Goal: Information Seeking & Learning: Learn about a topic

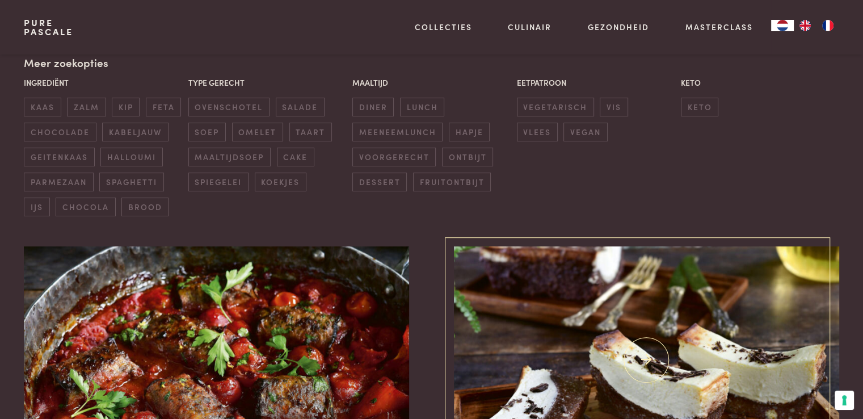
scroll to position [284, 0]
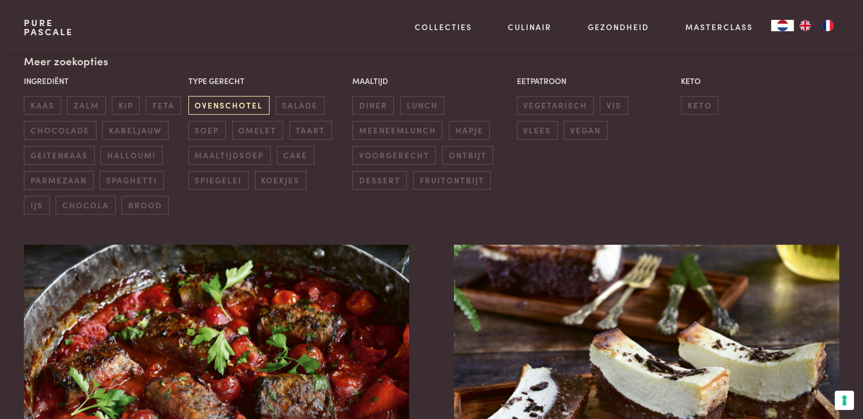
click at [213, 105] on span "ovenschotel" at bounding box center [228, 105] width 81 height 19
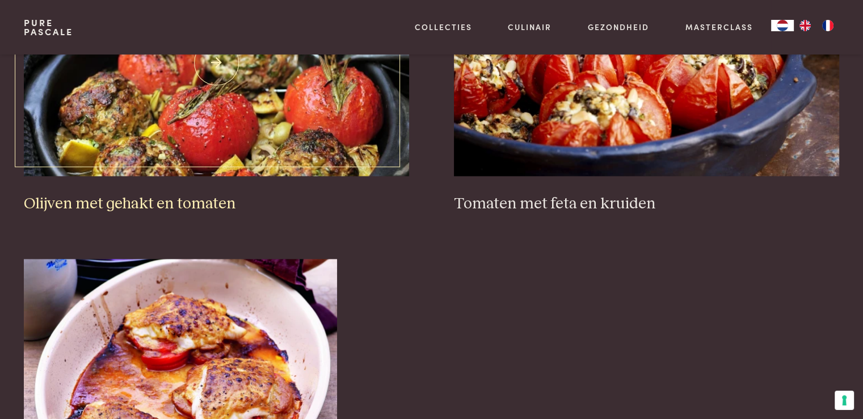
scroll to position [1395, 0]
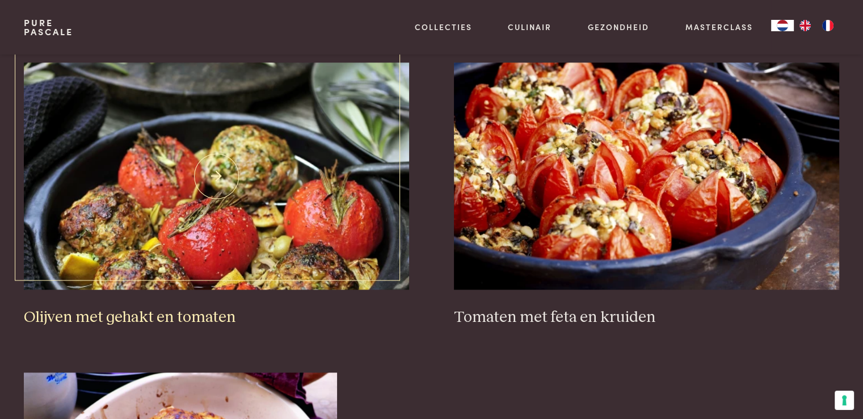
click at [261, 233] on img at bounding box center [216, 175] width 385 height 227
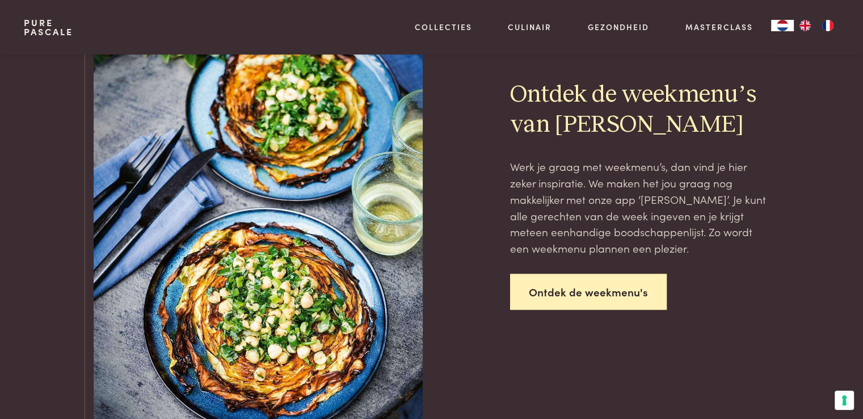
scroll to position [2303, 0]
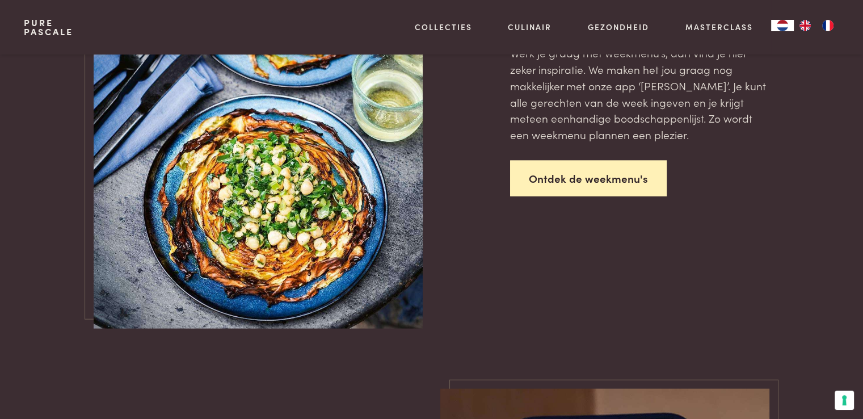
click at [596, 178] on link "Ontdek de weekmenu's" at bounding box center [588, 179] width 157 height 36
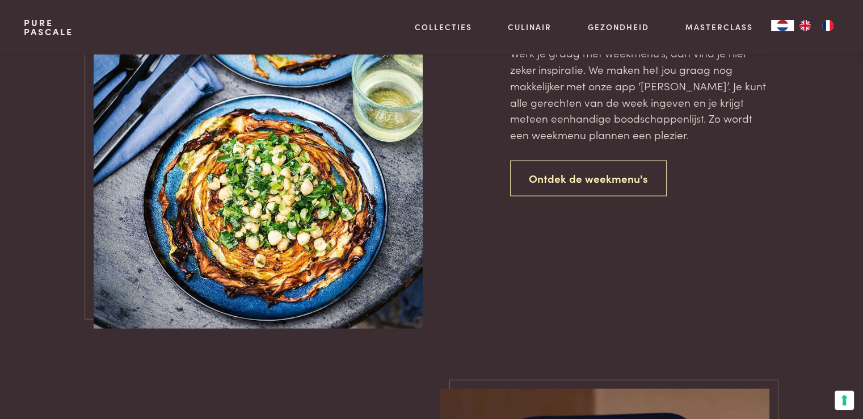
scroll to position [280, 0]
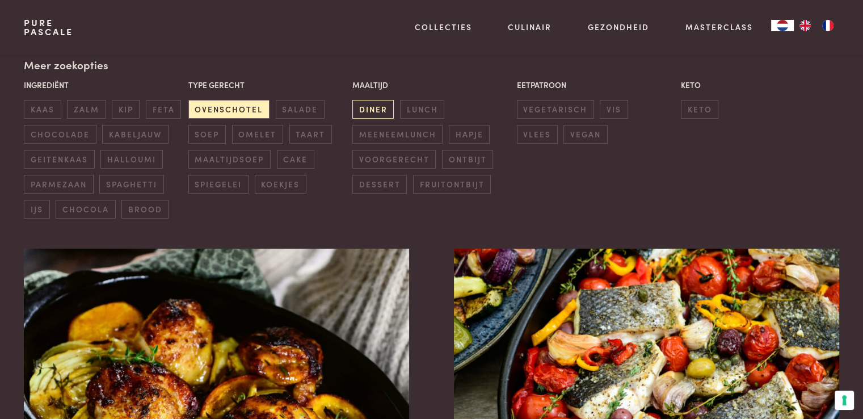
click at [378, 108] on span "diner" at bounding box center [372, 109] width 41 height 19
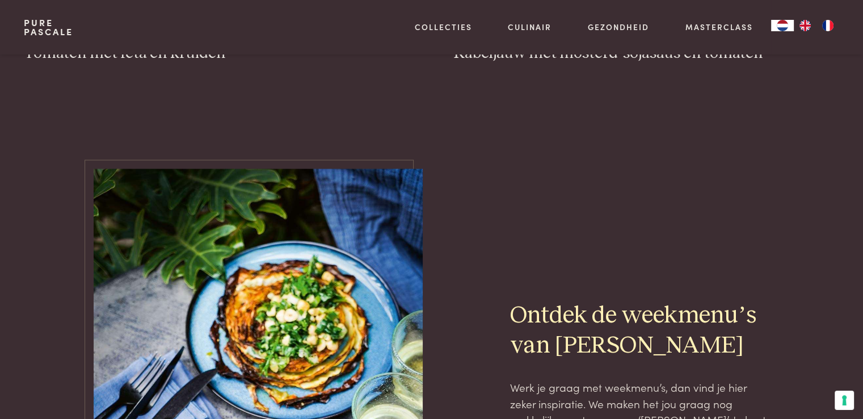
scroll to position [1792, 0]
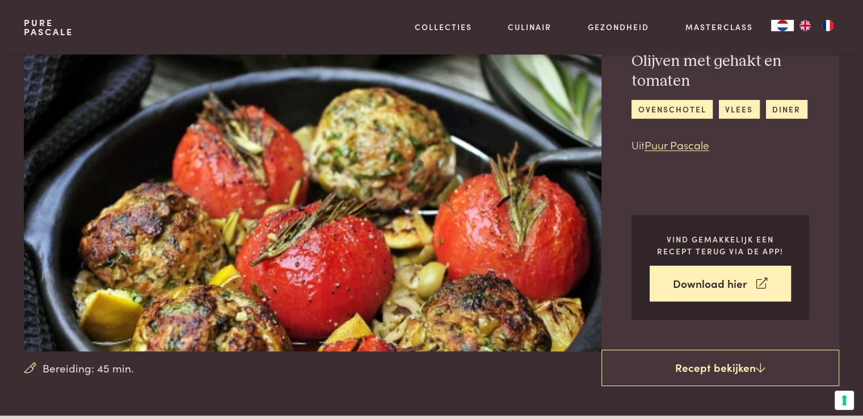
scroll to position [57, 0]
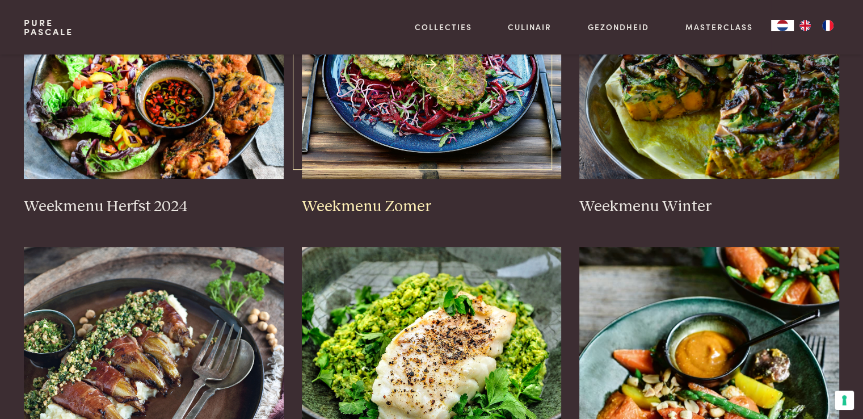
scroll to position [284, 0]
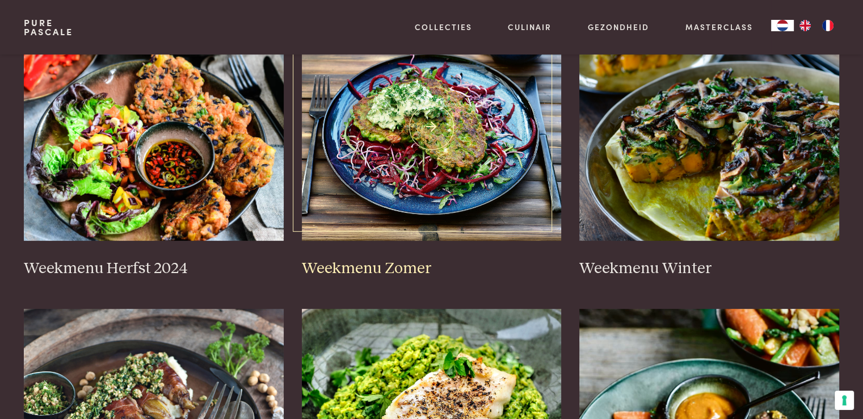
click at [436, 201] on img at bounding box center [432, 127] width 260 height 227
